Goal: Task Accomplishment & Management: Complete application form

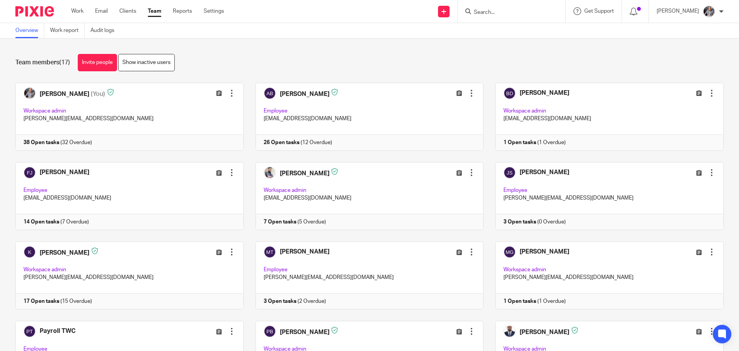
click at [499, 13] on input "Search" at bounding box center [507, 12] width 69 height 7
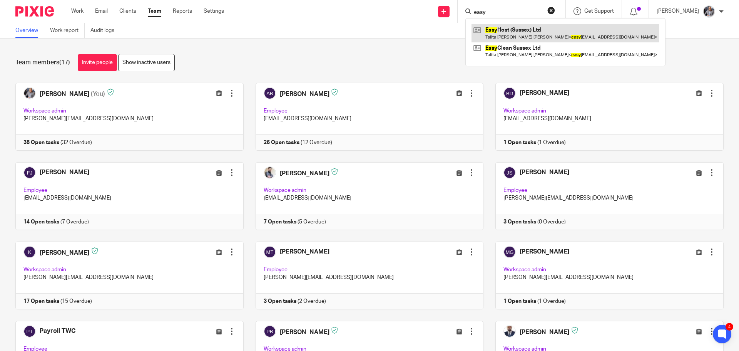
type input "easy"
click at [530, 33] on link at bounding box center [566, 33] width 188 height 18
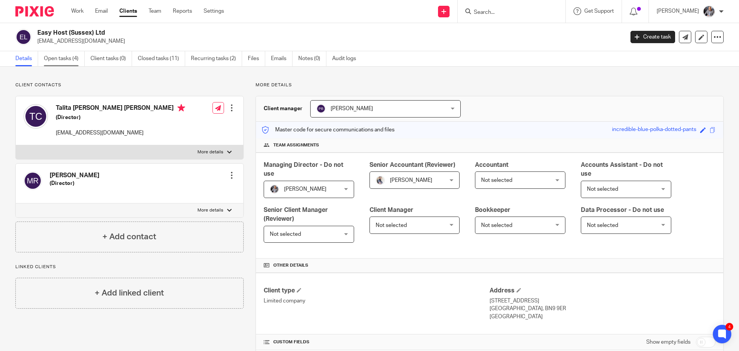
click at [67, 61] on link "Open tasks (4)" at bounding box center [64, 58] width 41 height 15
click at [641, 36] on link "Create task" at bounding box center [653, 37] width 45 height 12
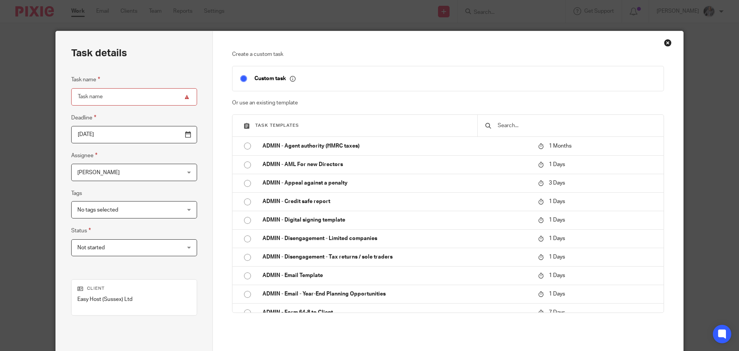
click at [521, 128] on input "text" at bounding box center [576, 125] width 159 height 8
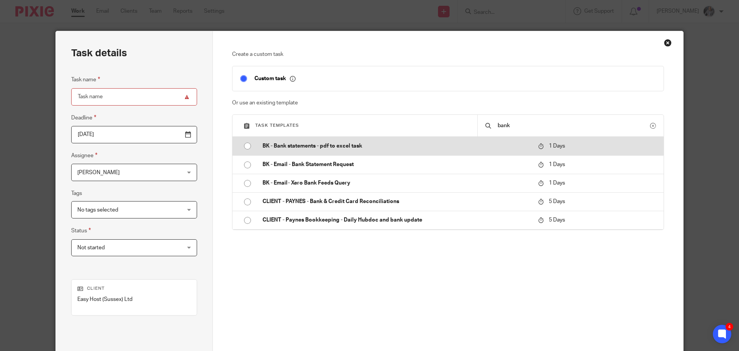
type input "bank"
click at [312, 148] on p "BK - Bank statements - pdf to excel task" at bounding box center [397, 146] width 268 height 8
type input "2025-08-20"
type input "BK - Bank statements - pdf to excel task"
checkbox input "false"
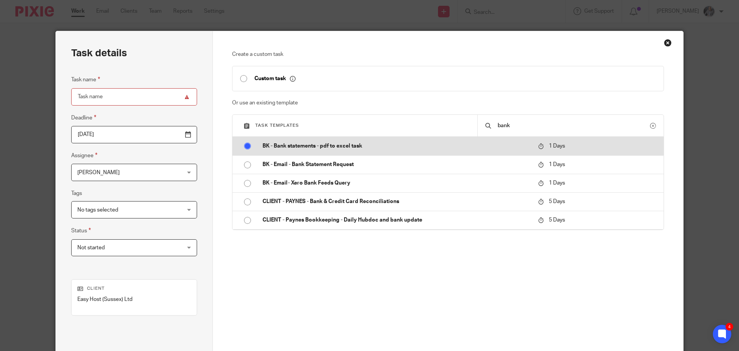
radio input "true"
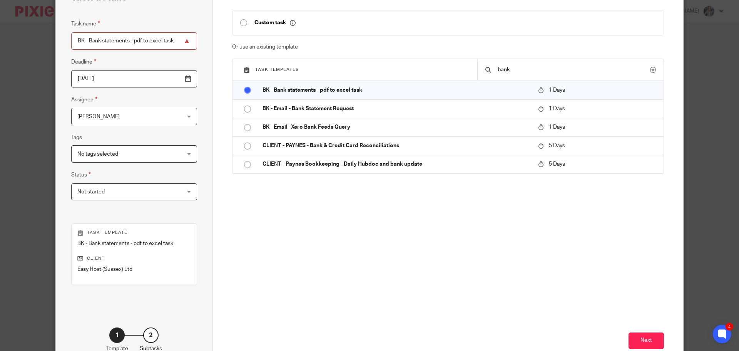
scroll to position [104, 0]
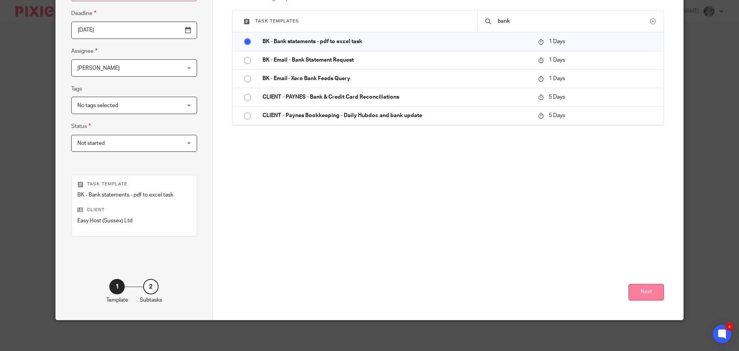
click at [645, 296] on button "Next" at bounding box center [646, 292] width 35 height 17
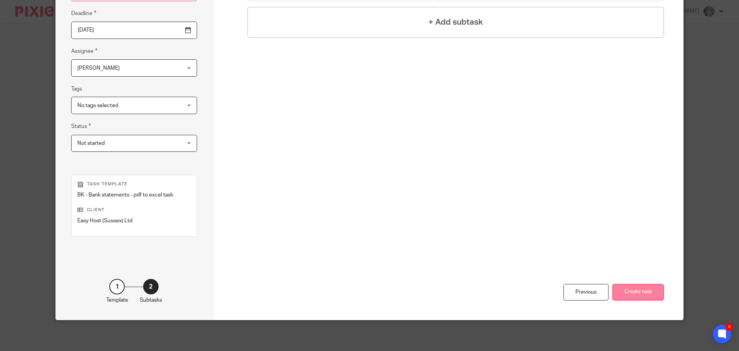
click at [641, 287] on button "Create task" at bounding box center [639, 292] width 52 height 17
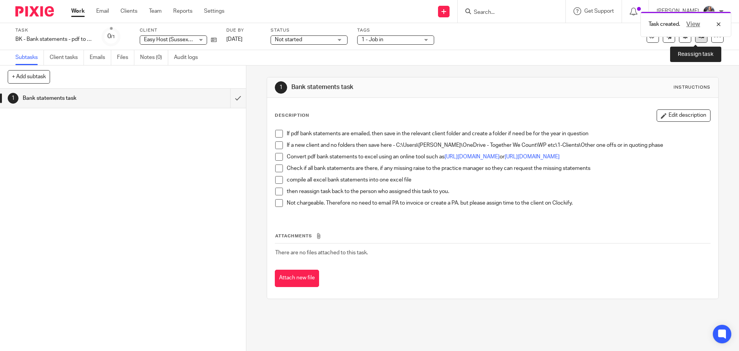
click at [699, 39] on icon at bounding box center [702, 37] width 6 height 6
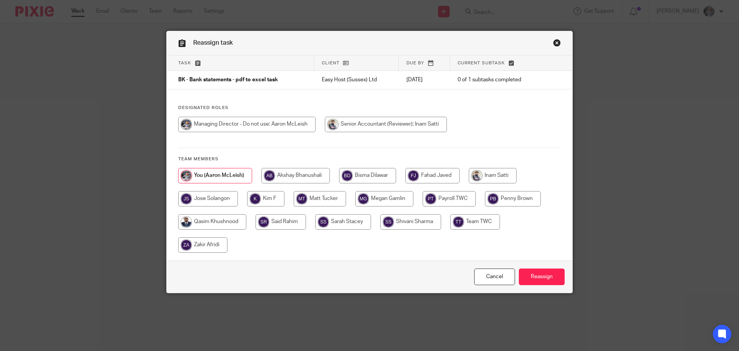
click at [283, 174] on input "radio" at bounding box center [295, 175] width 69 height 15
radio input "true"
click at [552, 282] on input "Reassign" at bounding box center [542, 276] width 46 height 17
